Goal: Task Accomplishment & Management: Use online tool/utility

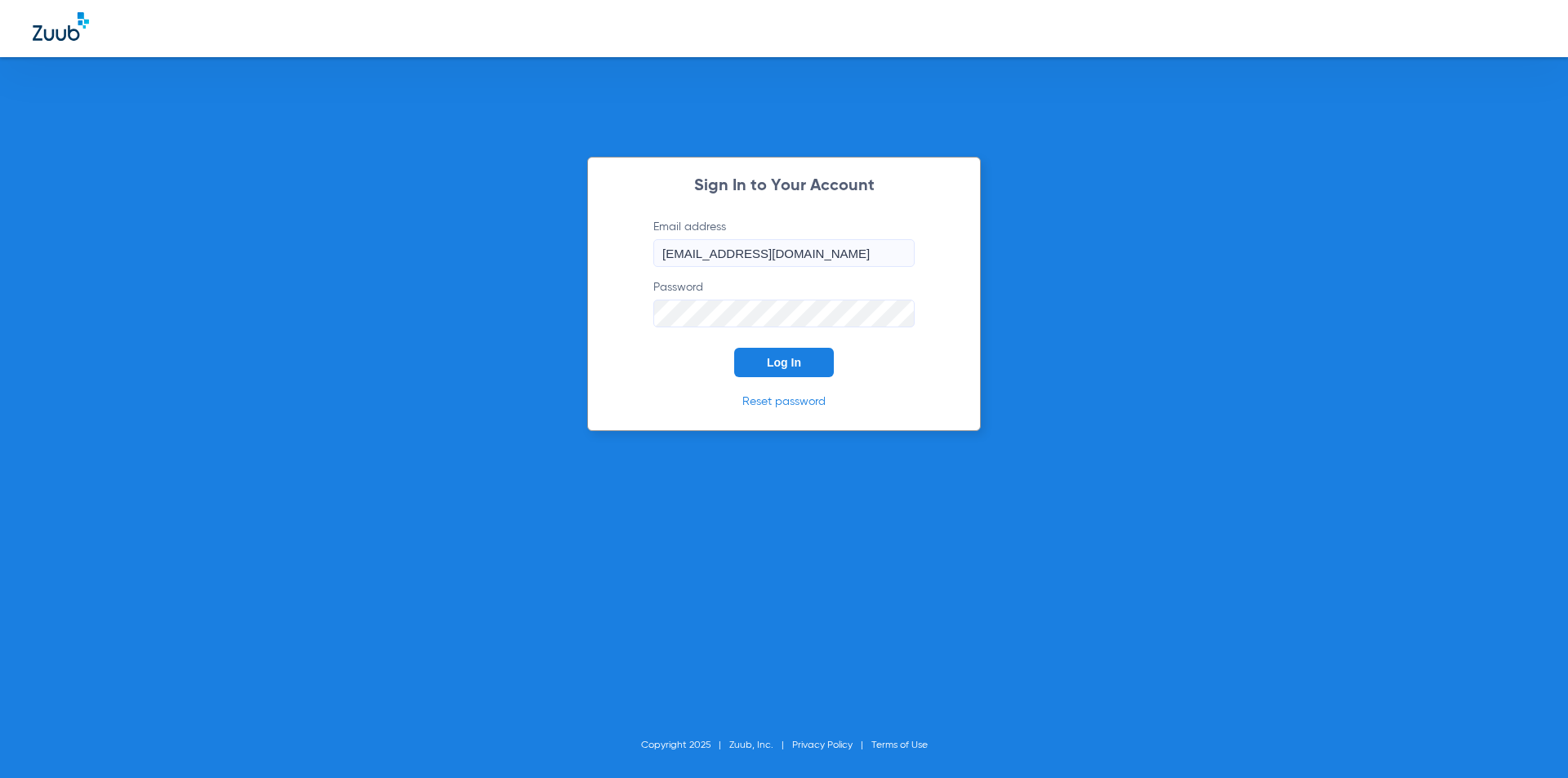
click at [691, 341] on form "Email address referral@drmichaelnugent.com Password Log In" at bounding box center [784, 298] width 310 height 158
drag, startPoint x: 747, startPoint y: 363, endPoint x: 754, endPoint y: 356, distance: 9.9
click at [748, 363] on button "Log In" at bounding box center [784, 362] width 100 height 29
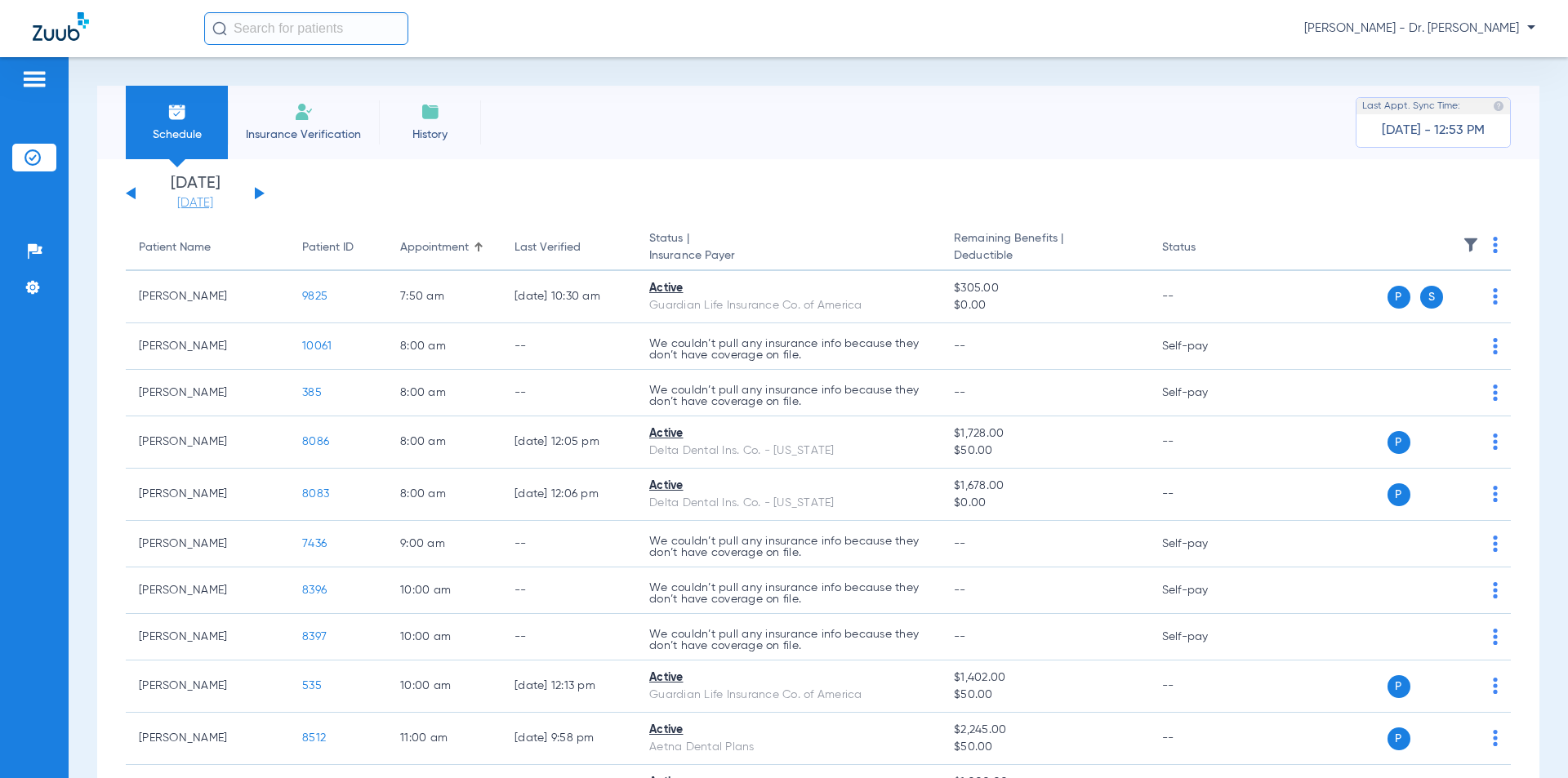
click at [177, 198] on link "[DATE]" at bounding box center [195, 203] width 98 height 16
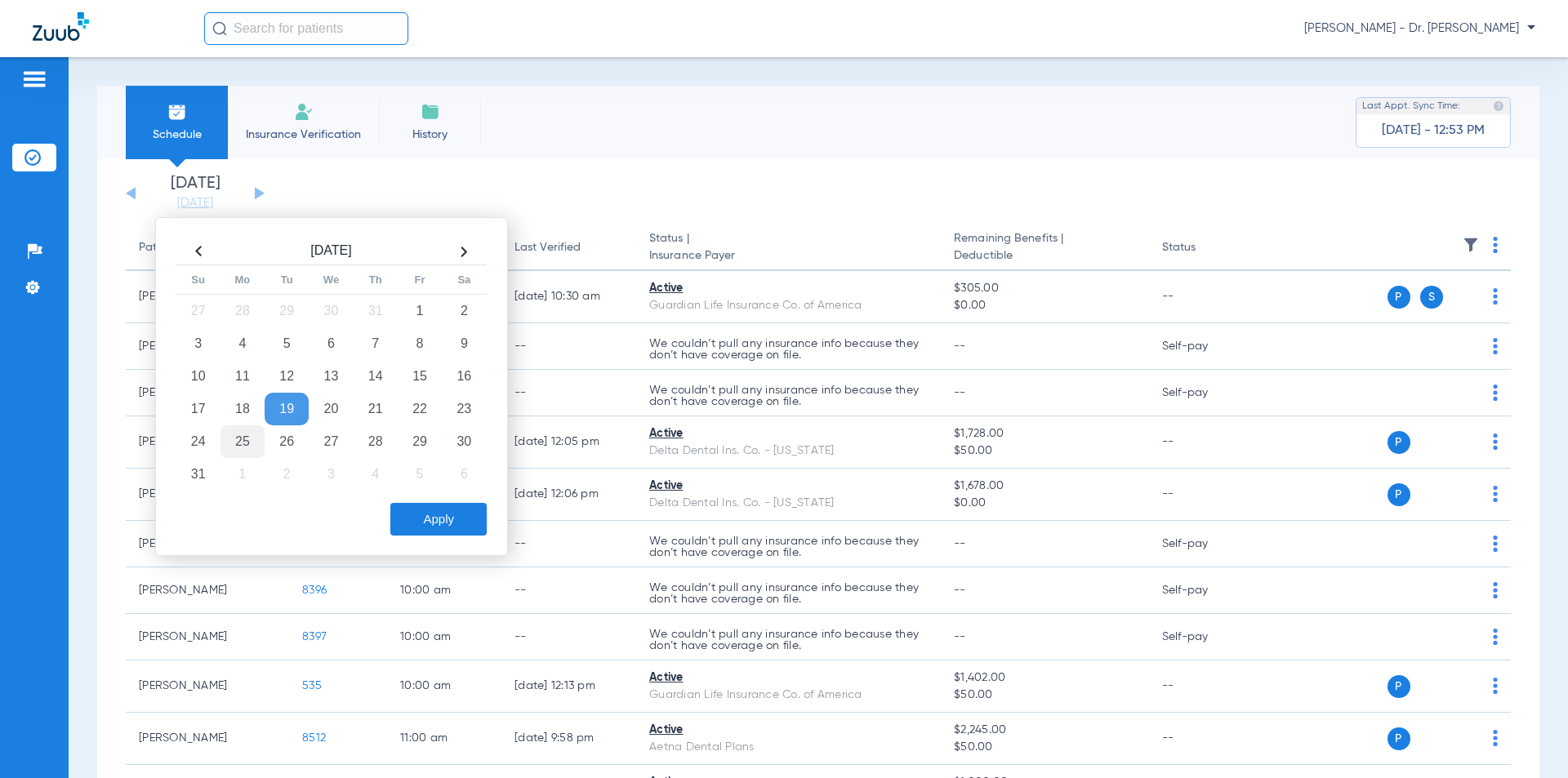
click at [240, 441] on td "25" at bounding box center [242, 441] width 44 height 33
click at [409, 517] on button "Apply" at bounding box center [438, 519] width 96 height 33
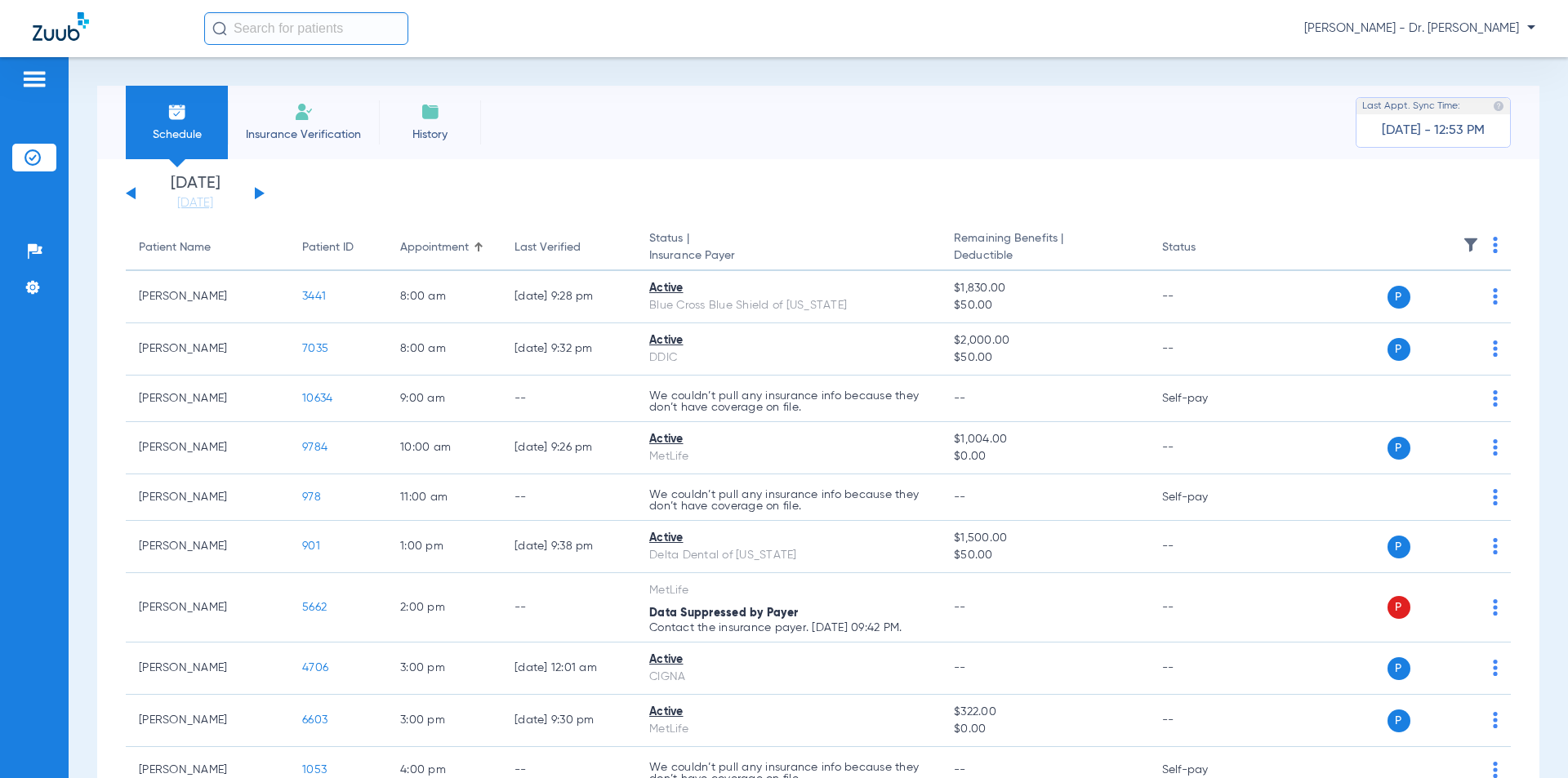
click at [257, 194] on button at bounding box center [259, 193] width 9 height 12
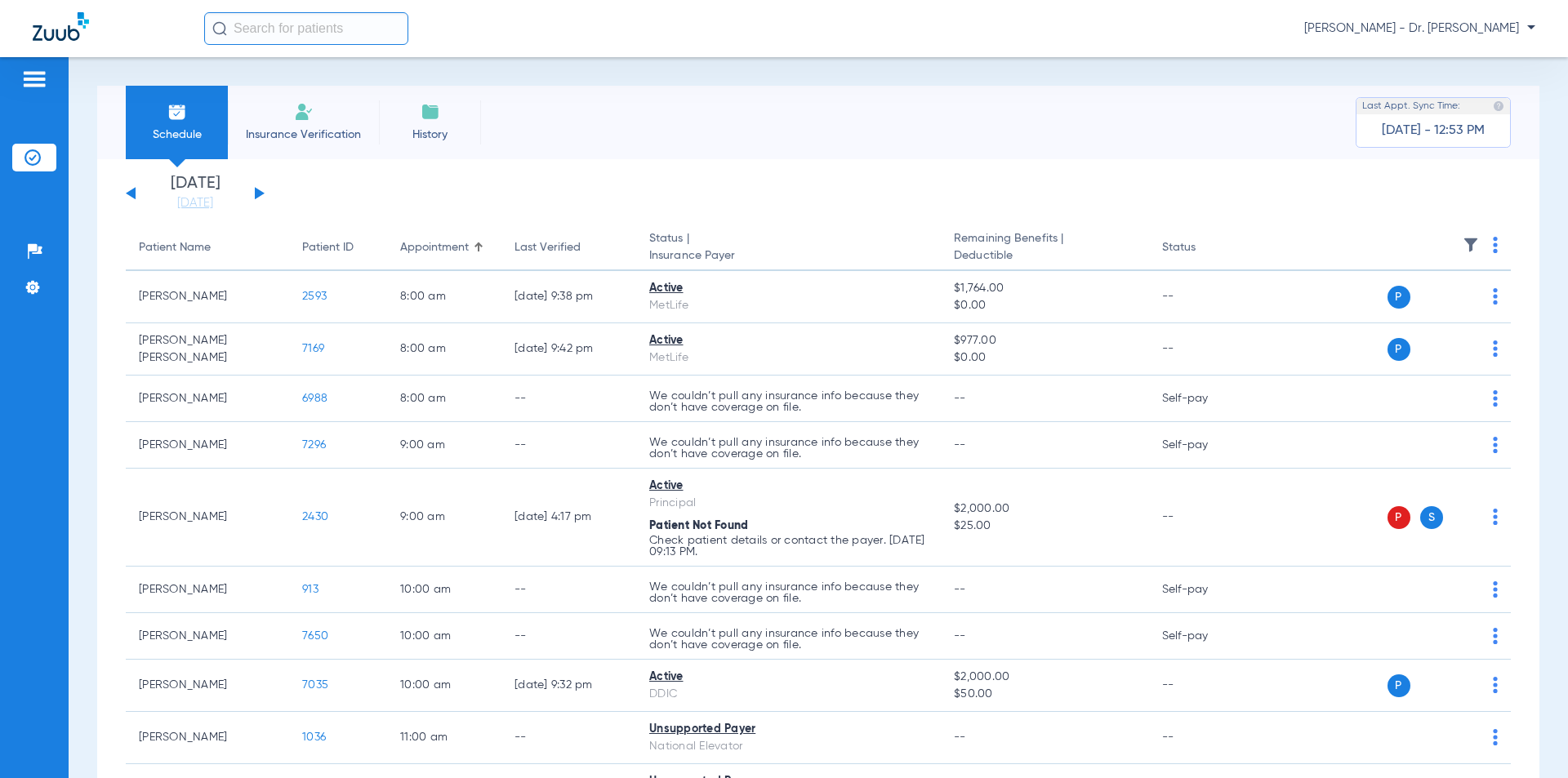
click at [258, 191] on button at bounding box center [259, 193] width 9 height 12
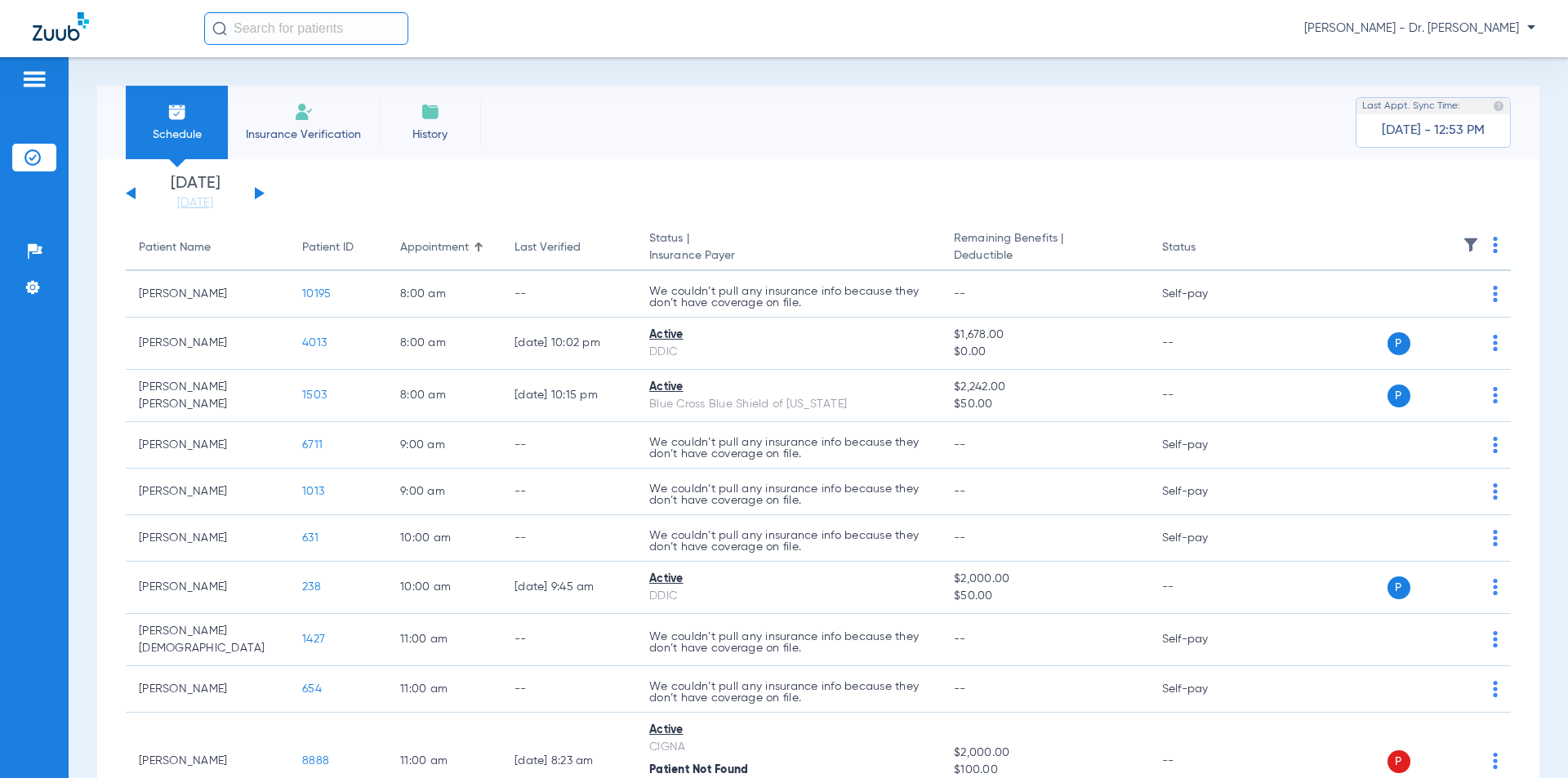
click at [131, 189] on div "Sunday 06-15-2025 Monday 06-16-2025 Tuesday 06-17-2025 Wednesday 06-18-2025 Thu…" at bounding box center [195, 194] width 139 height 36
click at [134, 190] on button at bounding box center [130, 193] width 9 height 12
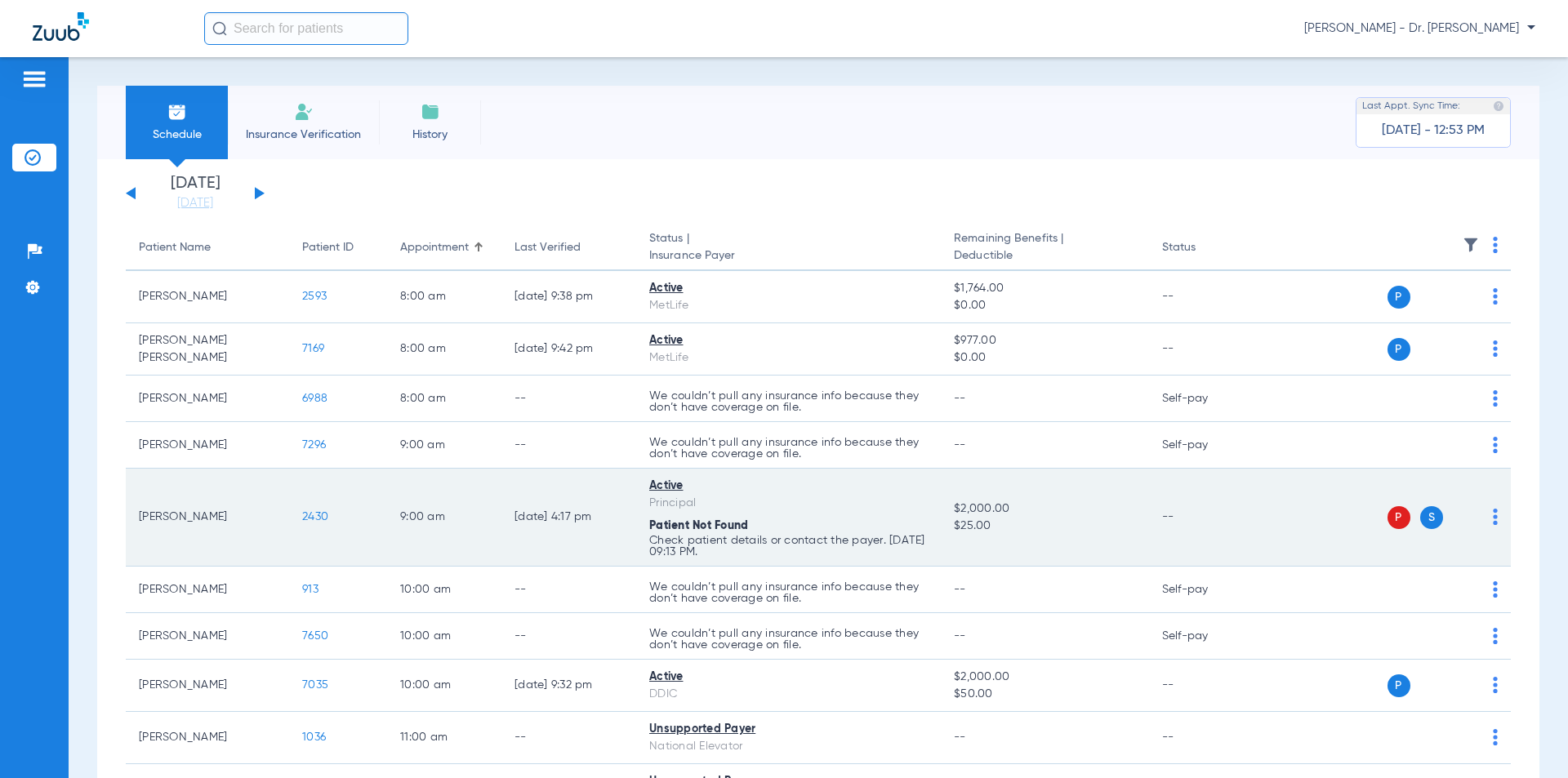
click at [325, 517] on span "2430" at bounding box center [315, 516] width 26 height 11
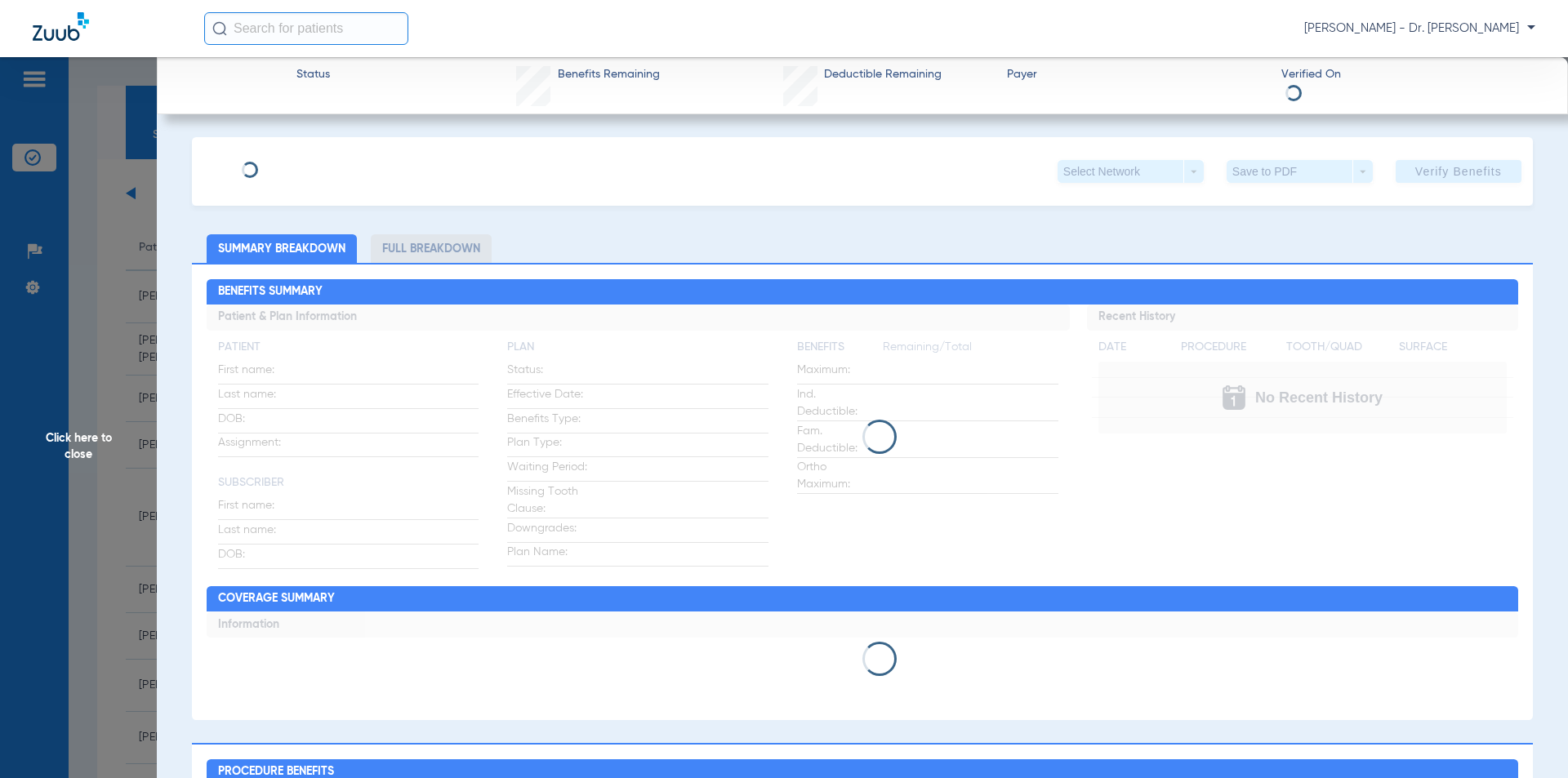
type input "Darby"
type input "Cooper"
type input "12/29/1969"
type input "982965451"
type input "106830310001"
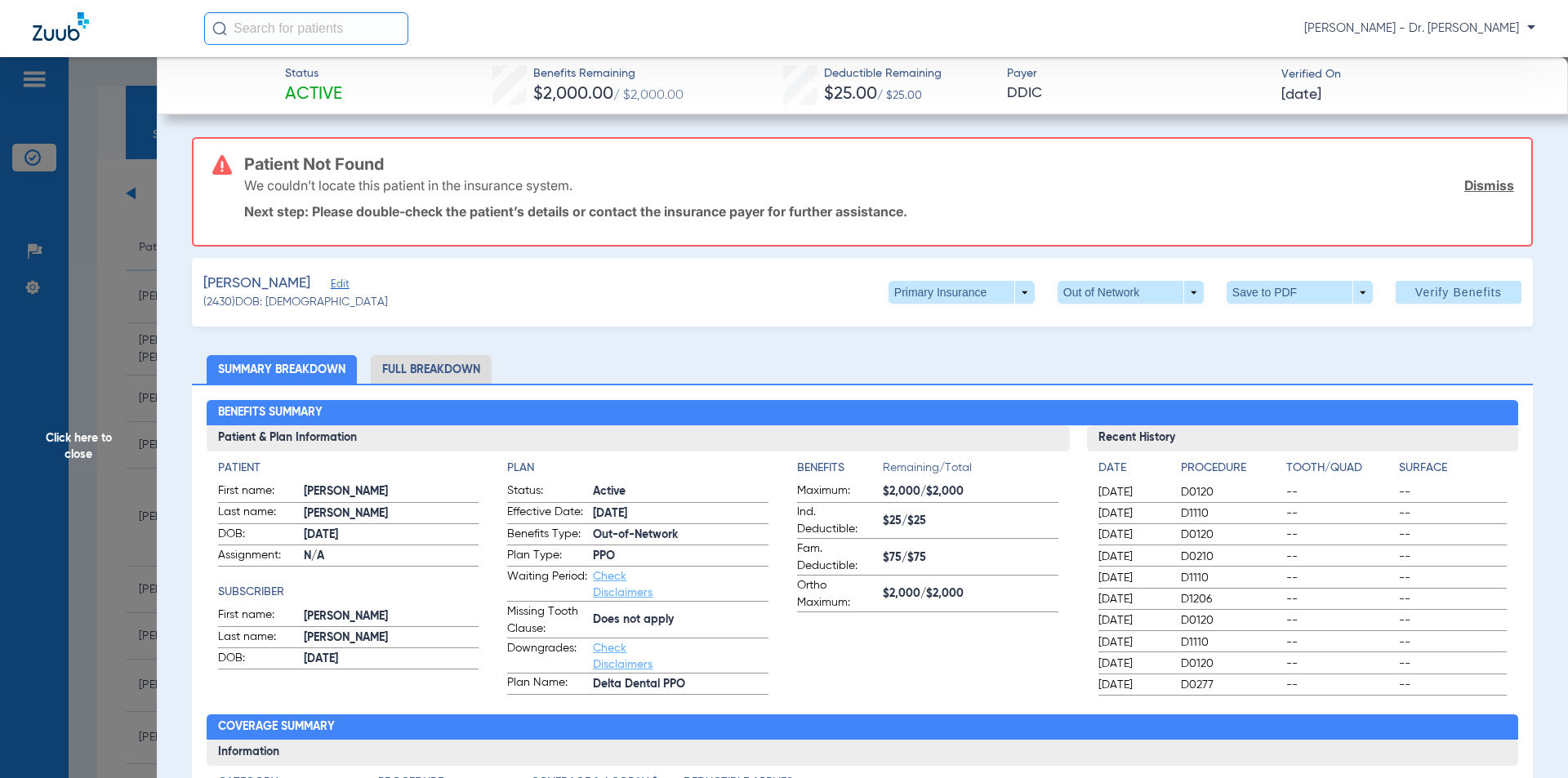
click at [333, 282] on span "Edit" at bounding box center [338, 286] width 15 height 15
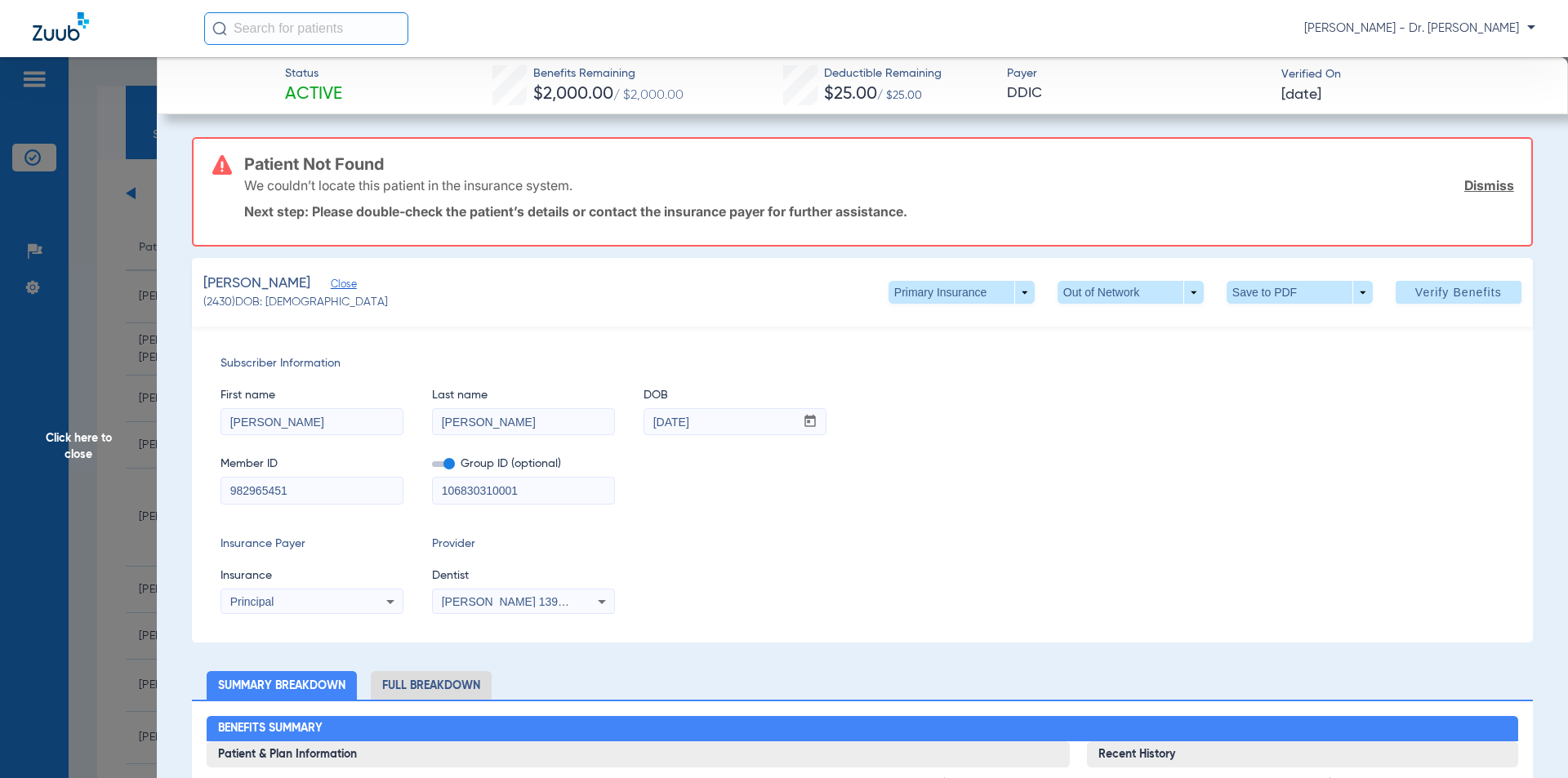
drag, startPoint x: 310, startPoint y: 487, endPoint x: 127, endPoint y: 486, distance: 183.0
type input "964735178"
click at [1458, 293] on span "Verify Benefits" at bounding box center [1459, 292] width 87 height 13
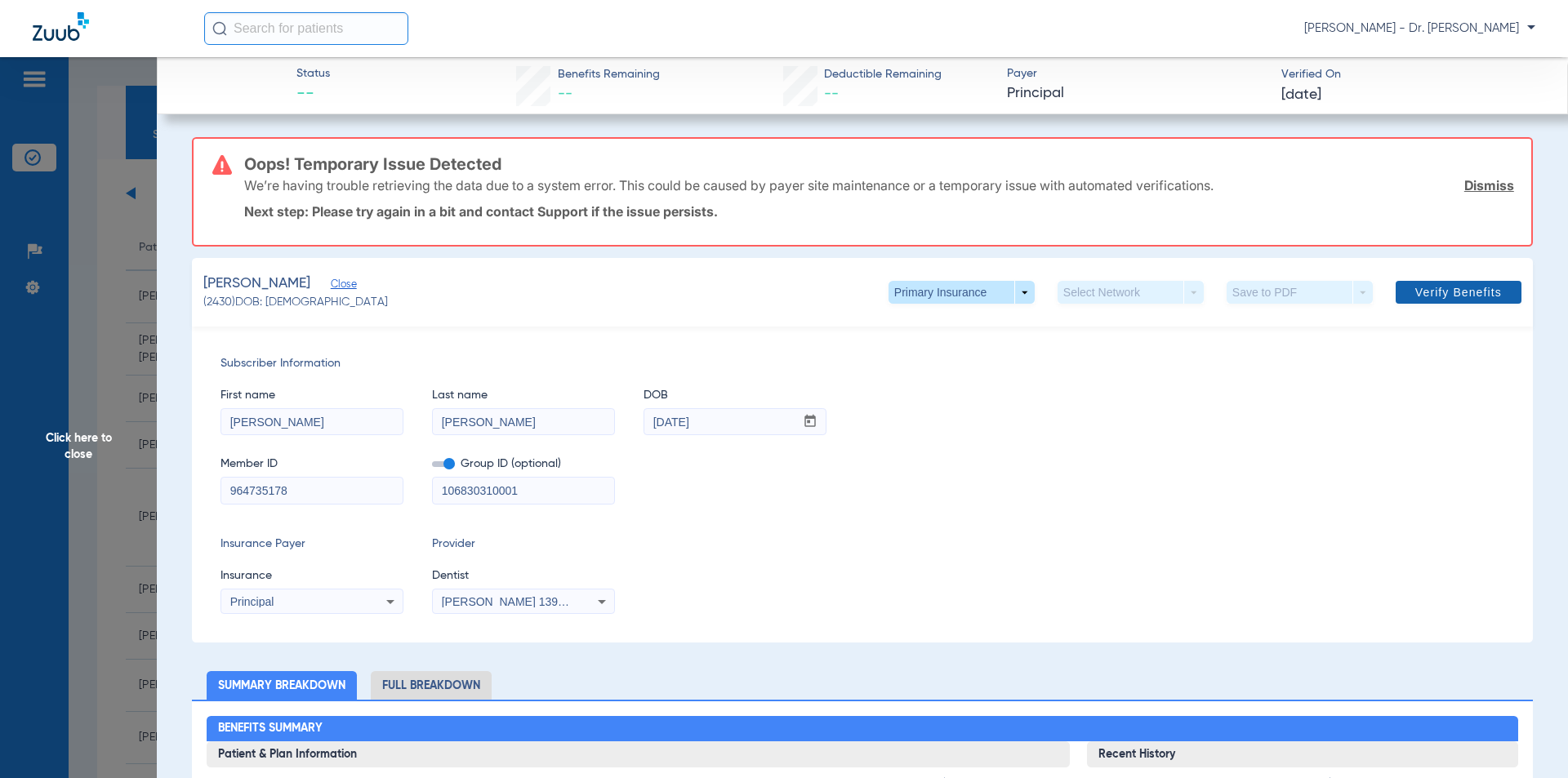
click at [1416, 292] on span "Verify Benefits" at bounding box center [1459, 292] width 87 height 13
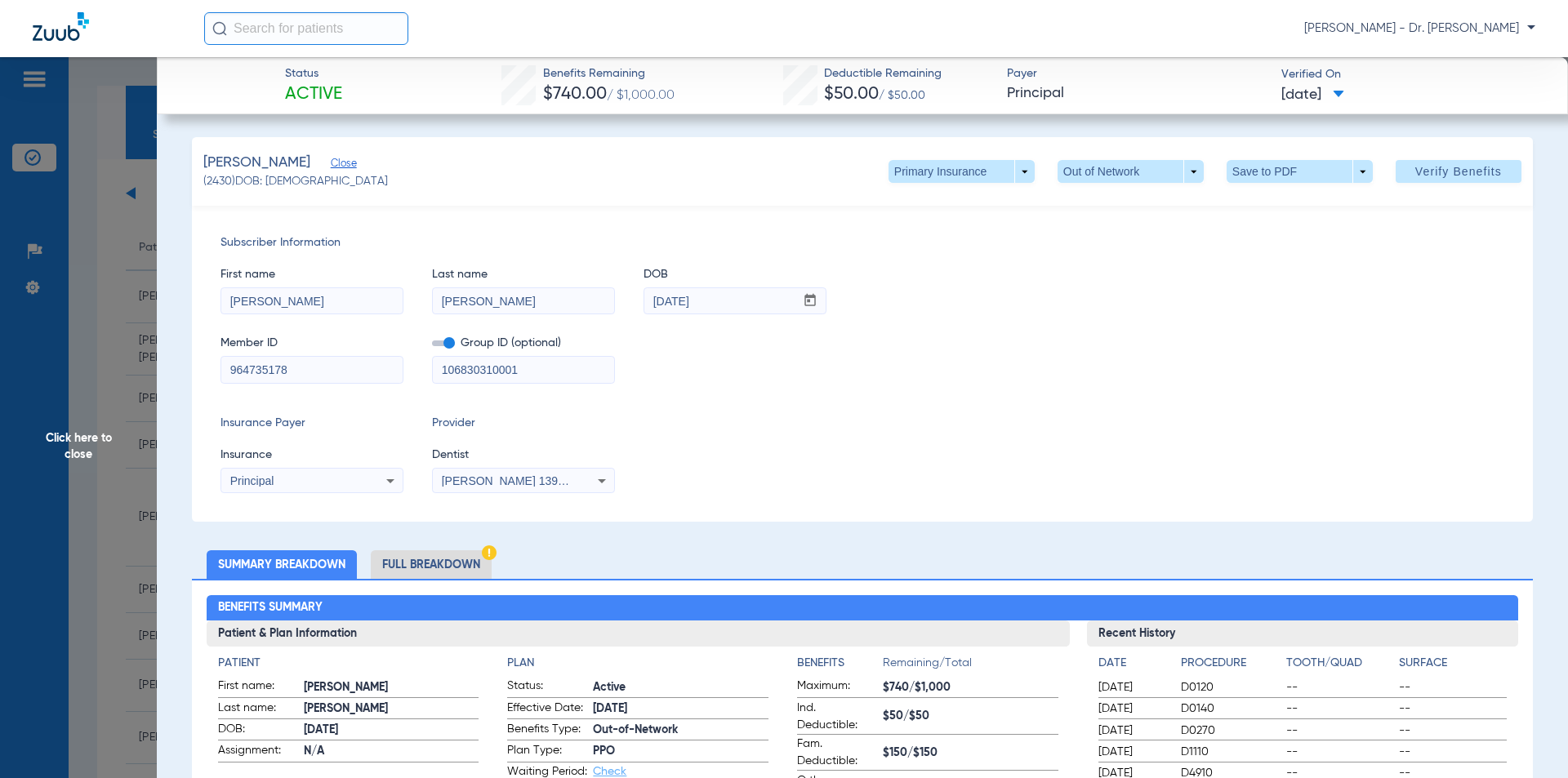
click at [84, 437] on span "Click here to close" at bounding box center [78, 446] width 157 height 778
